Goal: Find specific page/section: Find specific page/section

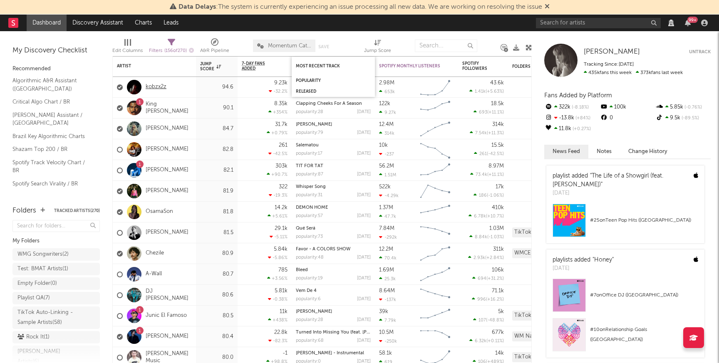
click at [156, 89] on link "kobzx2z" at bounding box center [156, 87] width 21 height 7
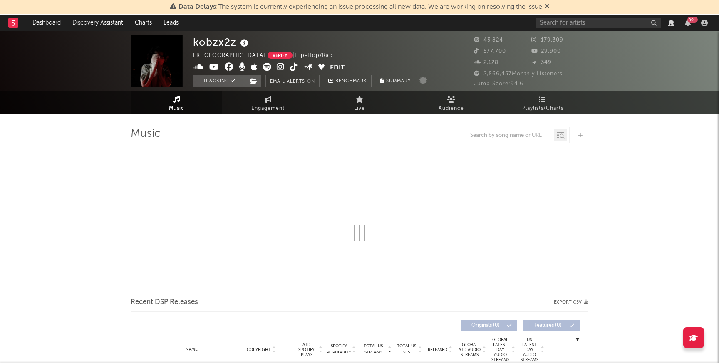
select select "View all"
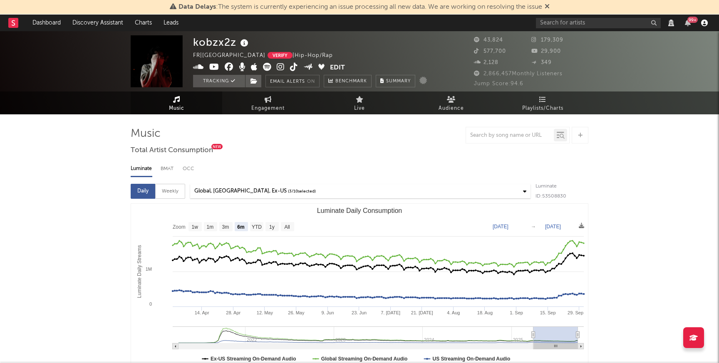
select select "View all"
select select "6m"
click at [705, 26] on div "99 +" at bounding box center [623, 23] width 175 height 17
click at [705, 23] on icon "button" at bounding box center [704, 23] width 7 height 7
select select "View all"
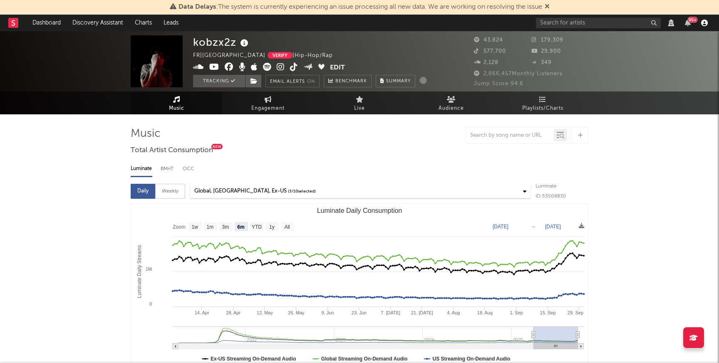
select select "6m"
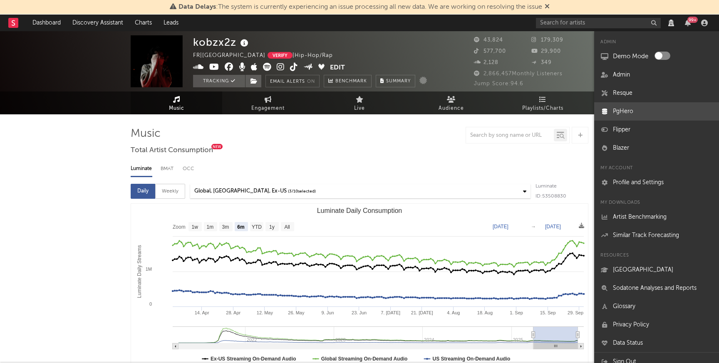
click at [628, 113] on link "PgHero" at bounding box center [656, 111] width 125 height 18
